Goal: Check status: Check status

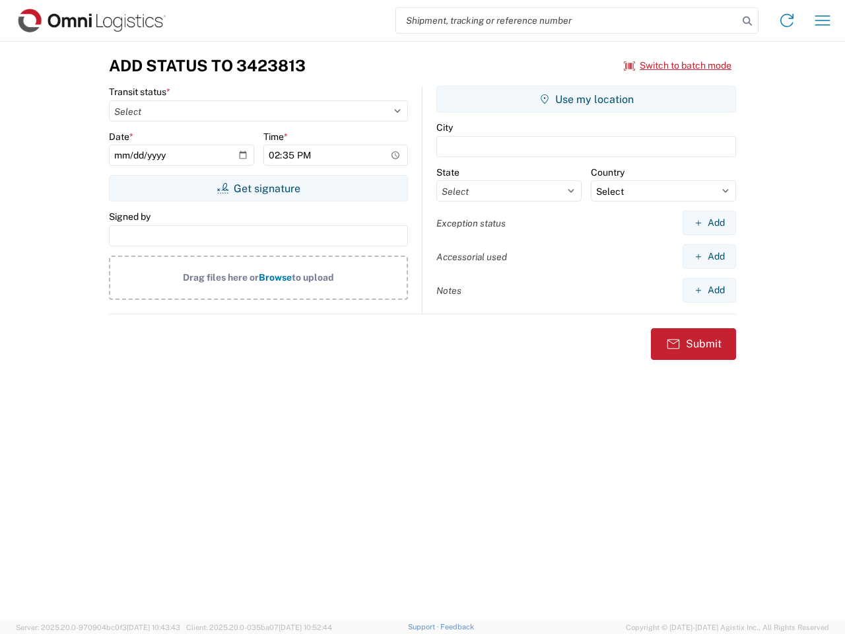
click at [567, 20] on input "search" at bounding box center [567, 20] width 342 height 25
click at [747, 21] on icon at bounding box center [747, 21] width 18 height 18
click at [787, 20] on icon at bounding box center [787, 20] width 21 height 21
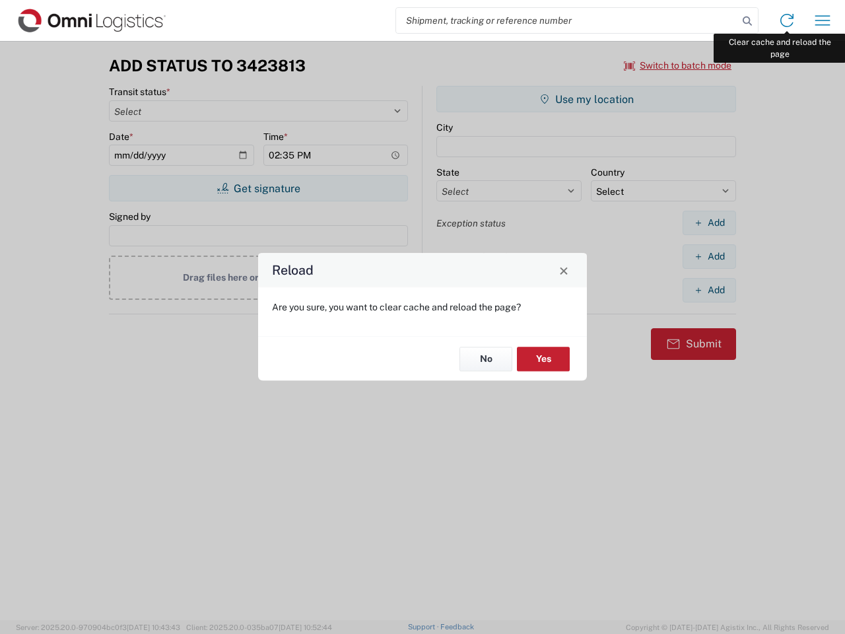
click at [823, 20] on div "Reload Are you sure, you want to clear cache and reload the page? No Yes" at bounding box center [422, 317] width 845 height 634
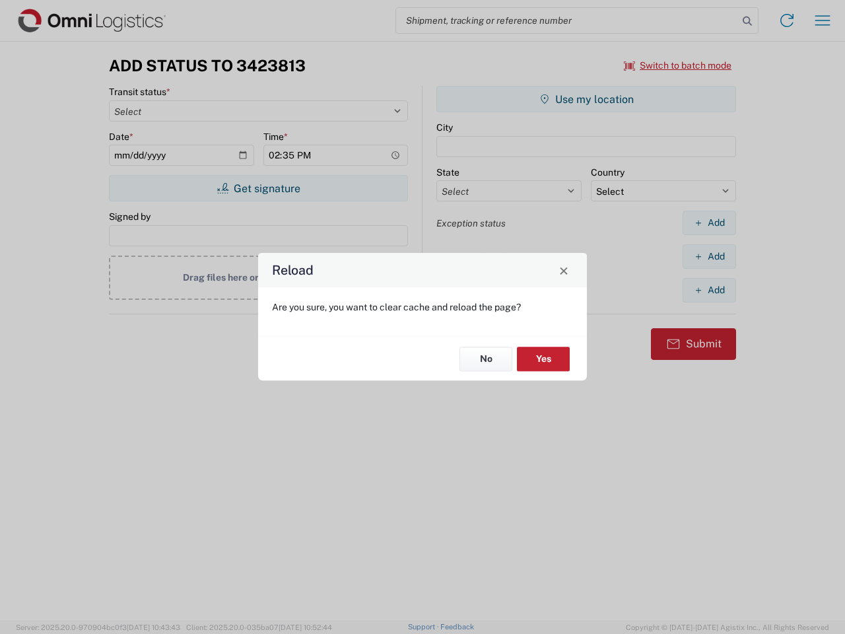
click at [678, 65] on div "Reload Are you sure, you want to clear cache and reload the page? No Yes" at bounding box center [422, 317] width 845 height 634
click at [258, 188] on div "Reload Are you sure, you want to clear cache and reload the page? No Yes" at bounding box center [422, 317] width 845 height 634
click at [586, 99] on div "Reload Are you sure, you want to clear cache and reload the page? No Yes" at bounding box center [422, 317] width 845 height 634
click at [709, 223] on div "Reload Are you sure, you want to clear cache and reload the page? No Yes" at bounding box center [422, 317] width 845 height 634
click at [709, 256] on div "Reload Are you sure, you want to clear cache and reload the page? No Yes" at bounding box center [422, 317] width 845 height 634
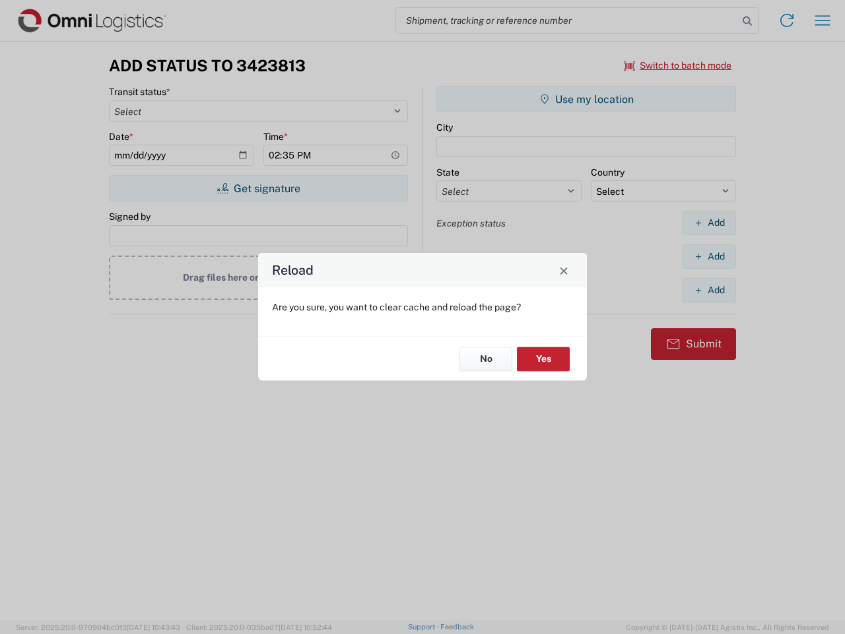
click at [709, 290] on div "Reload Are you sure, you want to clear cache and reload the page? No Yes" at bounding box center [422, 317] width 845 height 634
